Goal: Task Accomplishment & Management: Complete application form

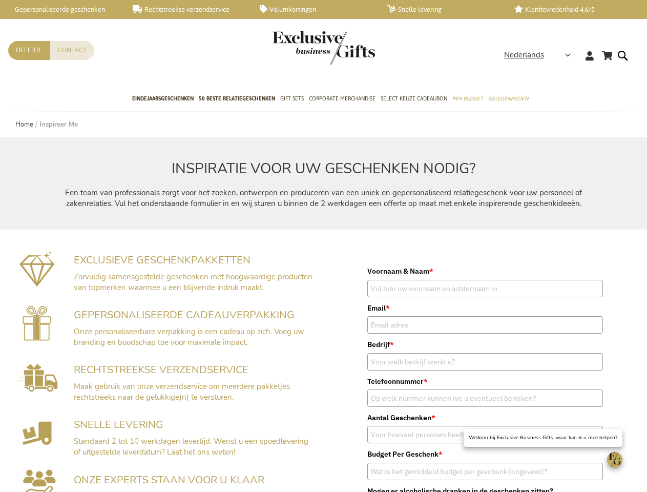
click at [324, 246] on div "Voornaam & Naam * Email * Bedrijf * Telefoonnummer * * *" at bounding box center [485, 440] width 323 height 407
click at [540, 55] on span "Nederlands" at bounding box center [524, 55] width 40 height 12
